Goal: Transaction & Acquisition: Purchase product/service

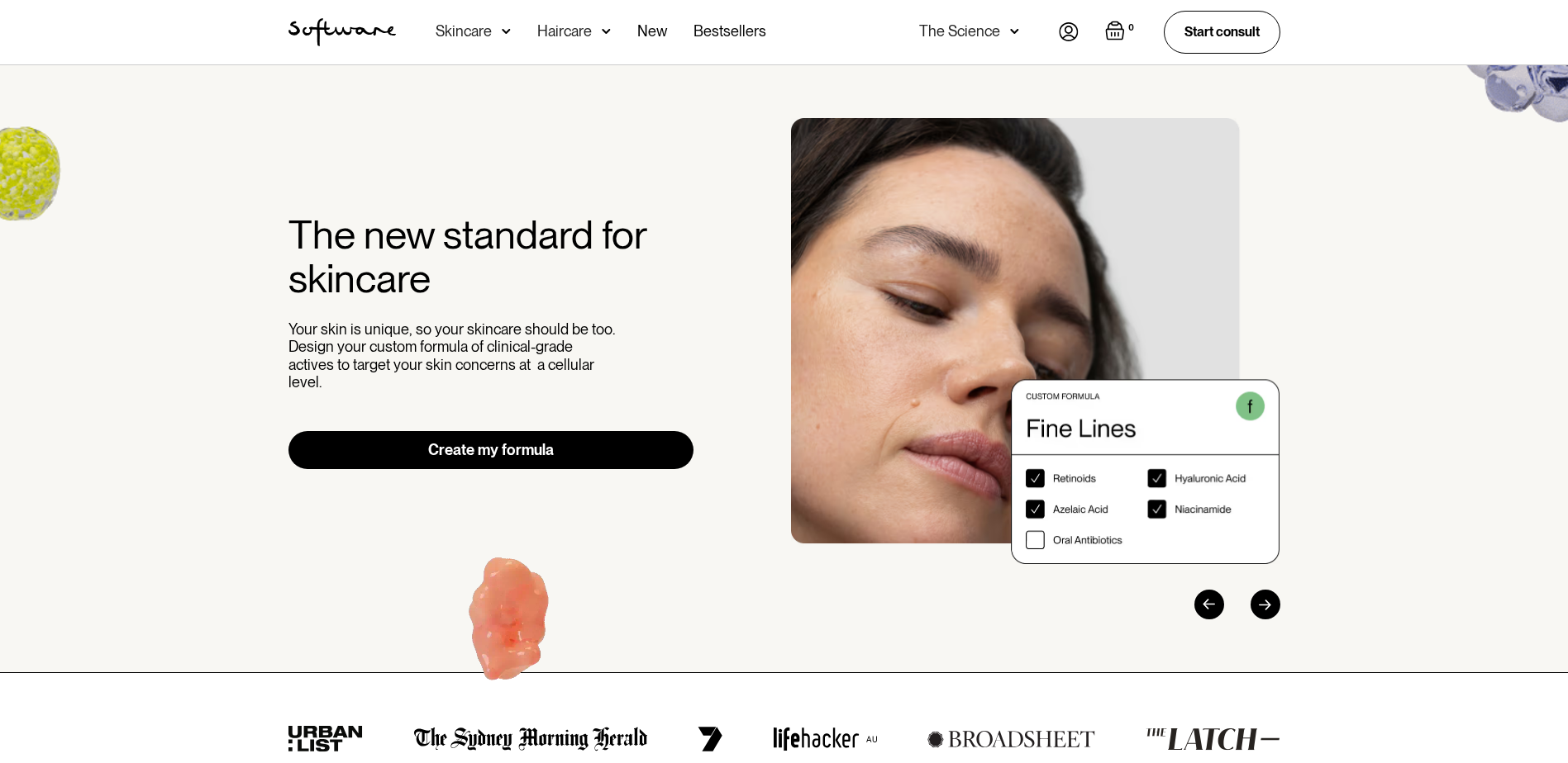
click at [498, 28] on div "Skincare" at bounding box center [473, 32] width 76 height 65
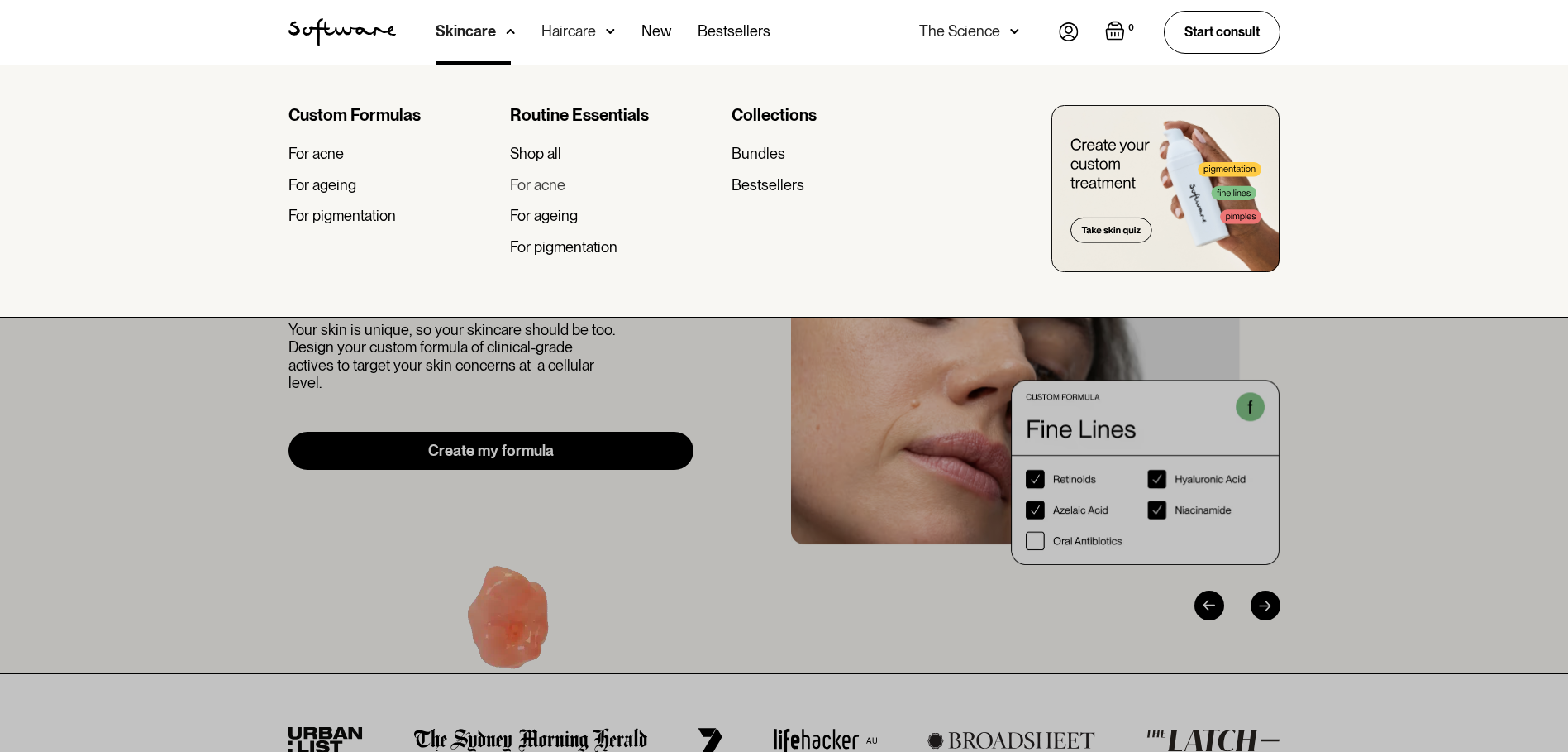
click at [519, 185] on div "For acne" at bounding box center [537, 185] width 55 height 19
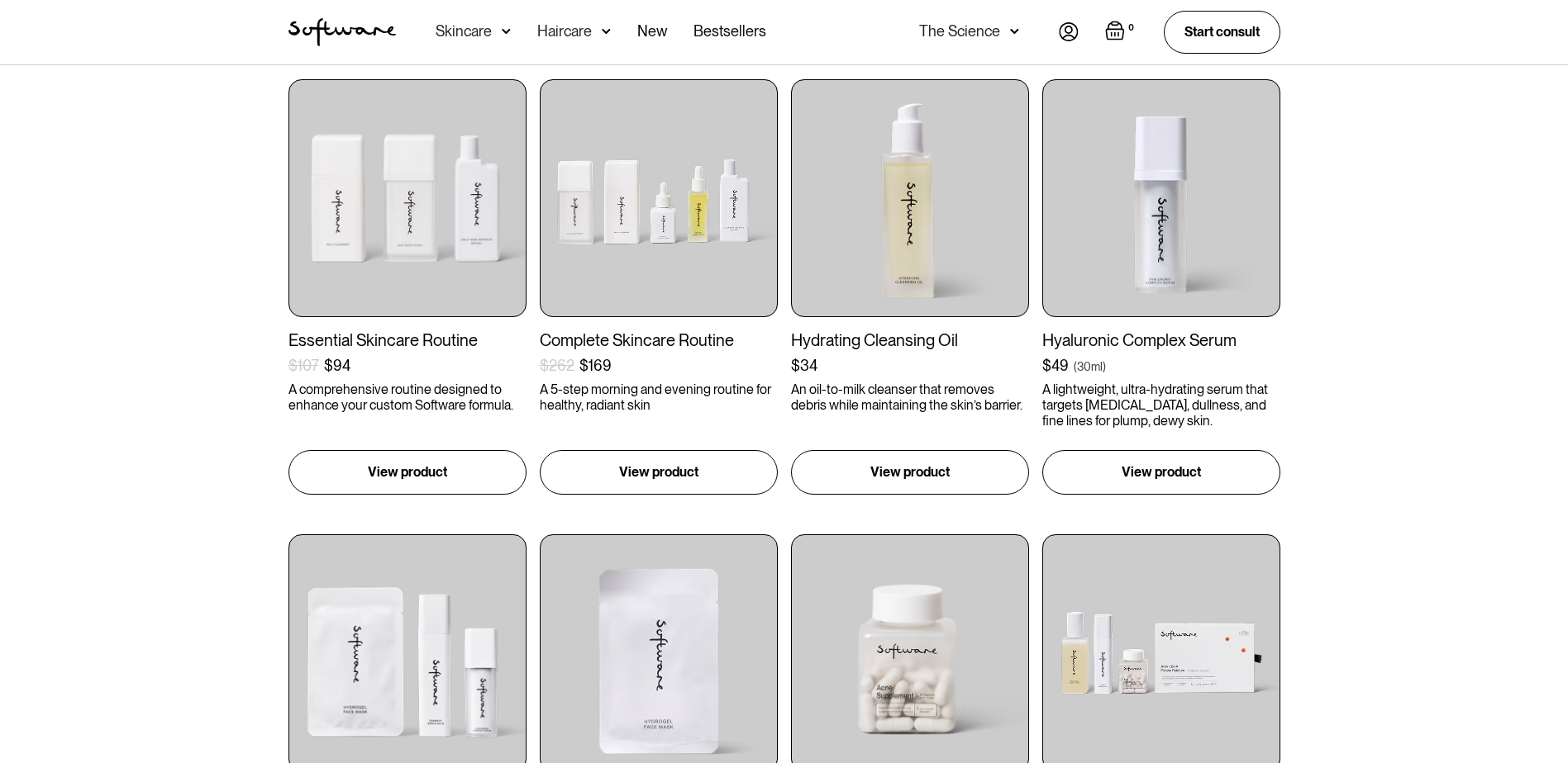
scroll to position [661, 0]
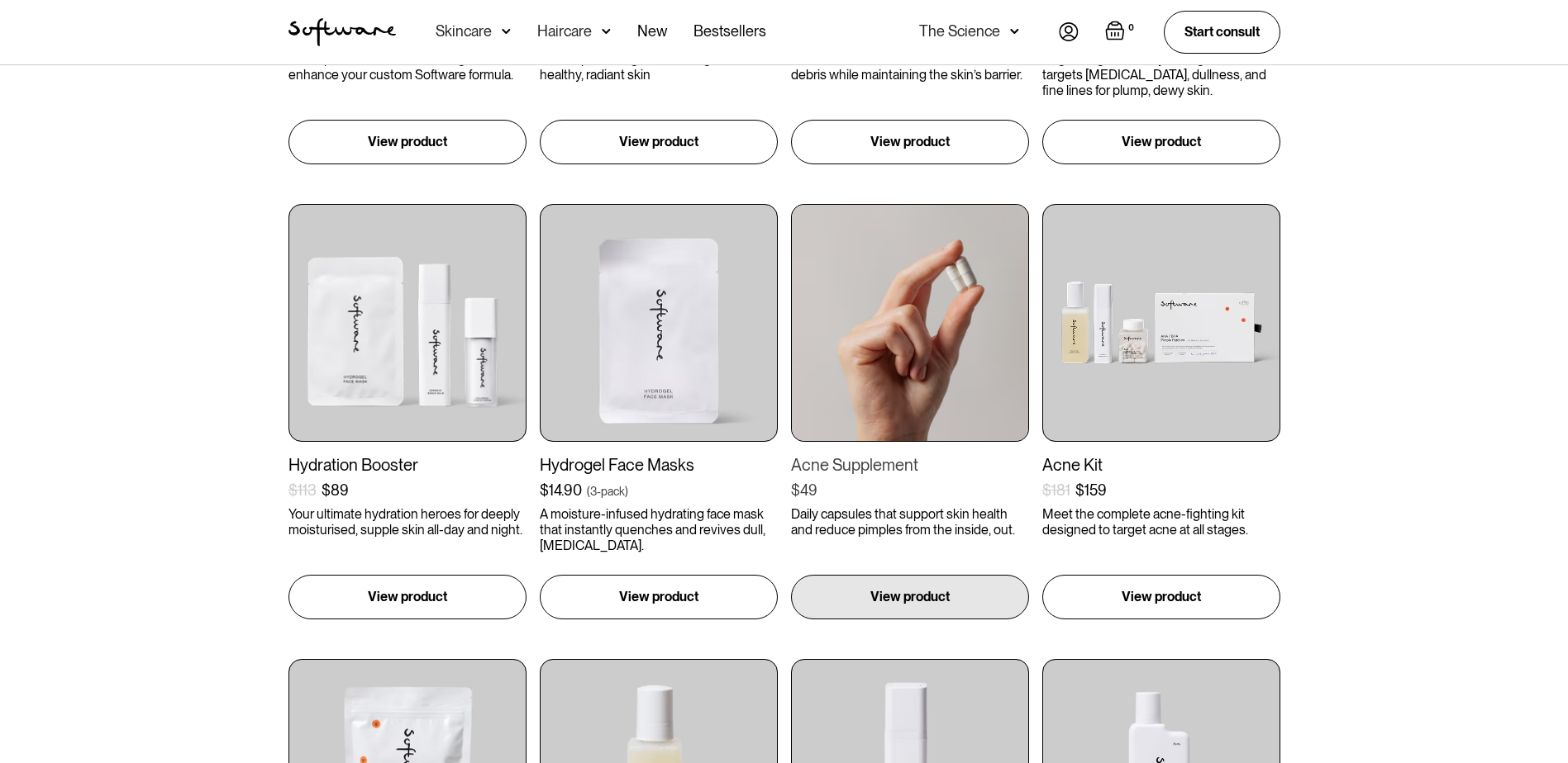
click at [934, 318] on img at bounding box center [910, 323] width 238 height 238
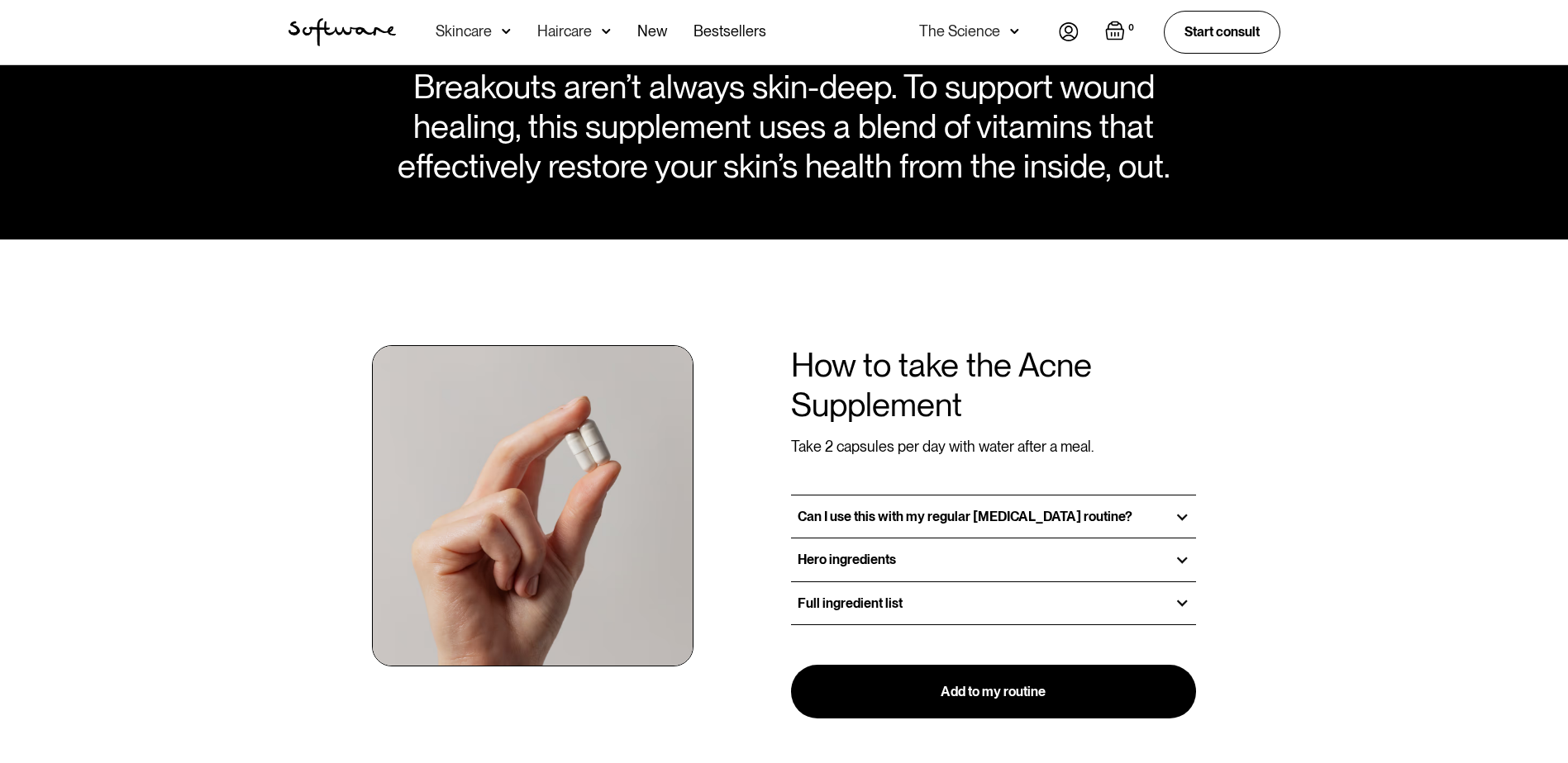
scroll to position [1404, 0]
